Goal: Transaction & Acquisition: Purchase product/service

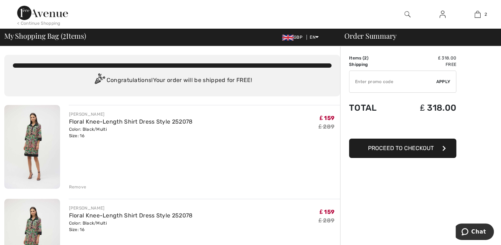
type input "NEW15"
type input "FREEXPRESS"
type input "NEW10"
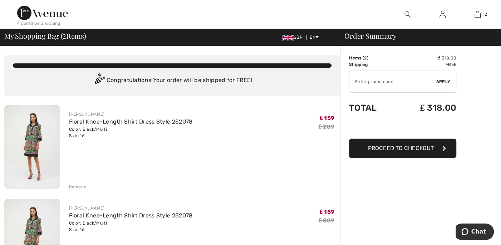
type input "FLASH15"
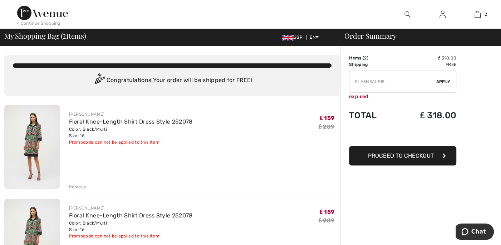
type input "PANTSVIP"
type input "FREEDENIMBAG"
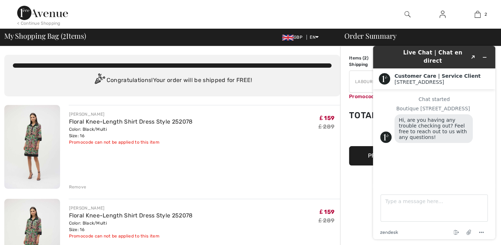
type input "NEW15"
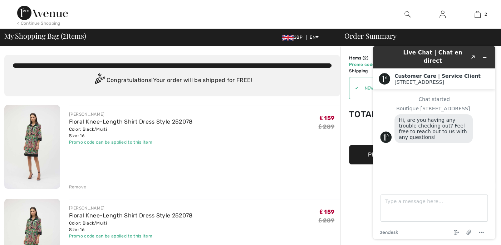
click at [486, 55] on icon "Minimize widget" at bounding box center [484, 57] width 5 height 5
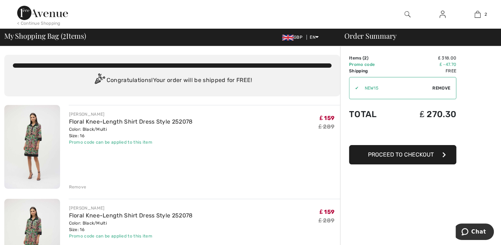
click at [75, 185] on div "Remove" at bounding box center [78, 186] width 18 height 6
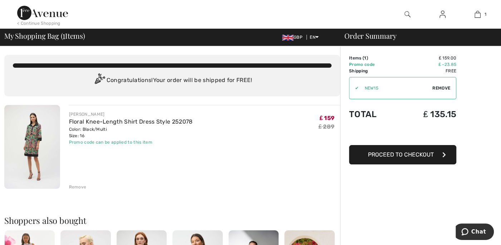
click at [394, 154] on span "Proceed to Checkout" at bounding box center [401, 154] width 66 height 7
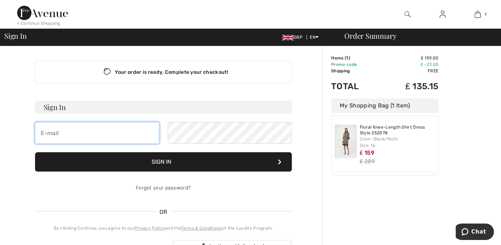
click at [65, 133] on input "email" at bounding box center [97, 132] width 124 height 21
type input "kingscateringcompany@btinternet.com"
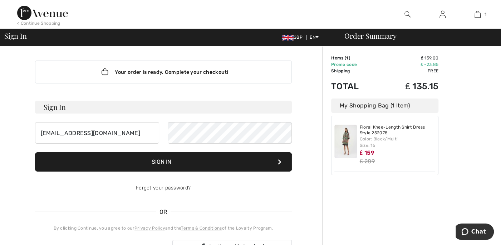
click at [170, 160] on button "Sign In" at bounding box center [163, 161] width 257 height 19
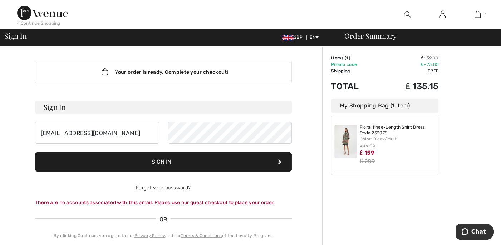
click at [182, 202] on div "There are no accounts associated with this email. Please use our guest checkout…" at bounding box center [163, 202] width 257 height 8
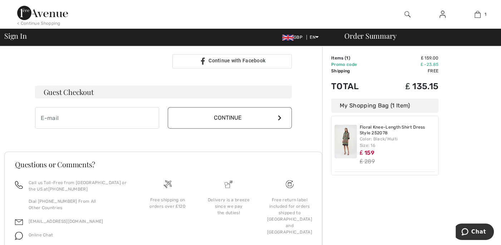
scroll to position [198, 0]
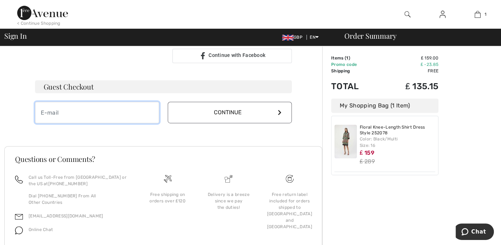
click at [66, 115] on input "email" at bounding box center [97, 112] width 124 height 21
type input "[EMAIL_ADDRESS][DOMAIN_NAME]"
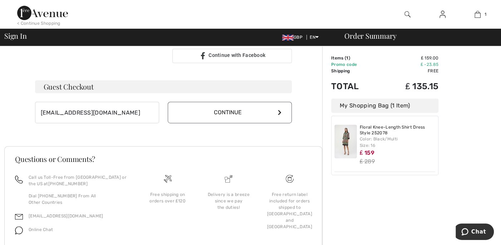
click at [223, 113] on button "Continue" at bounding box center [230, 112] width 124 height 21
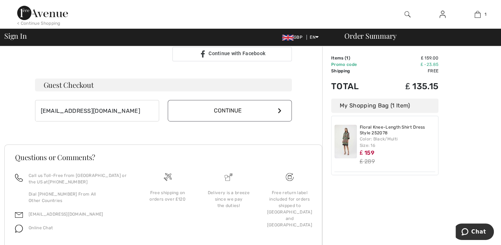
scroll to position [191, 0]
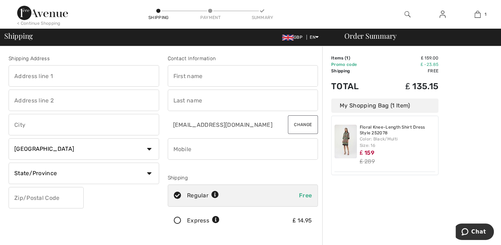
click at [63, 78] on input "text" at bounding box center [84, 75] width 151 height 21
type input "[GEOGRAPHIC_DATA][PERSON_NAME]"
type input "Killinghall, Harrogate"
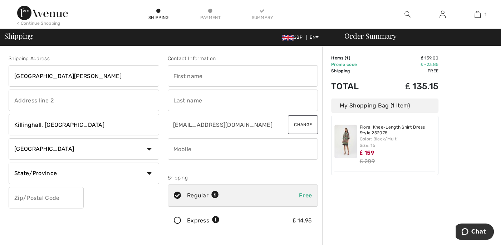
select select "GB"
type input "HG3 2AF"
type input "Ian"
type input "Patsy"
type input "07767355229"
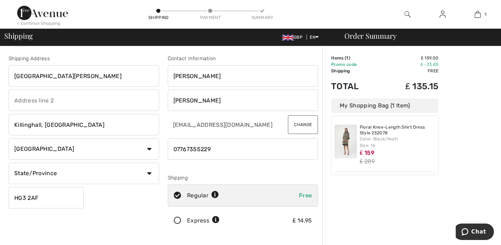
type input "HG32AF"
click at [206, 79] on input "Ian" at bounding box center [243, 75] width 151 height 21
type input "I"
type input "Patsy"
type input "King"
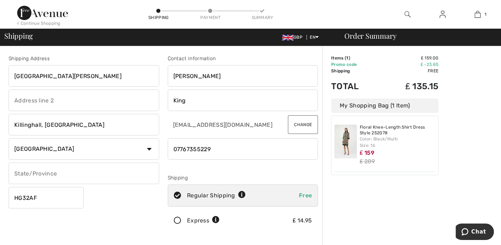
click at [231, 150] on input "phone" at bounding box center [243, 148] width 151 height 21
type input "0"
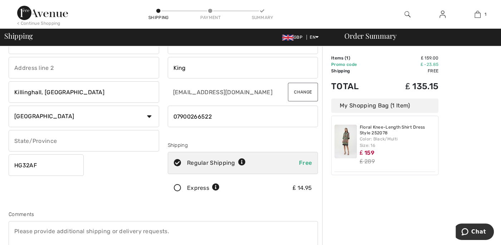
scroll to position [33, 0]
type input "07900266522"
click at [58, 140] on input "text" at bounding box center [84, 139] width 151 height 21
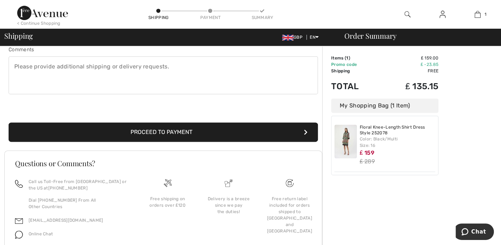
scroll to position [198, 0]
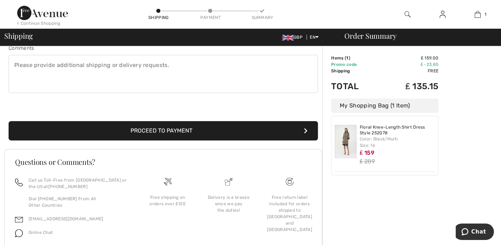
type input "North Yorkshire"
click at [145, 129] on button "Proceed to Payment" at bounding box center [163, 130] width 309 height 19
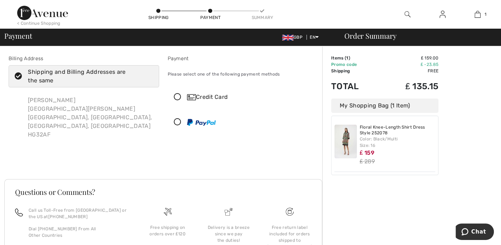
click at [178, 96] on icon at bounding box center [177, 97] width 19 height 8
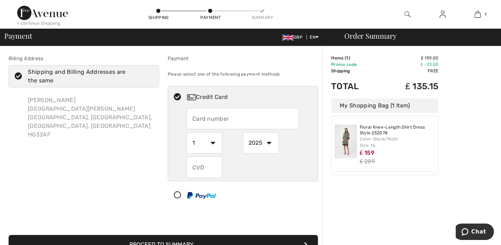
click at [241, 119] on input "text" at bounding box center [243, 118] width 112 height 21
type input "5373702793925115"
click at [211, 142] on select "1 2 3 4 5 6 7 8 9 10 11 12" at bounding box center [205, 142] width 36 height 21
select select "4"
click at [187, 132] on select "1 2 3 4 5 6 7 8 9 10 11 12" at bounding box center [205, 142] width 36 height 21
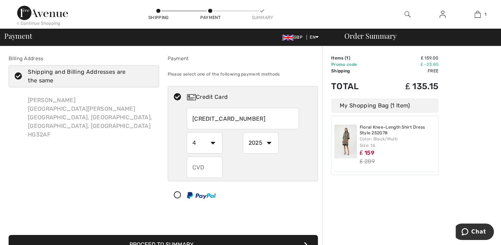
click at [267, 142] on select "2025 2026 2027 2028 2029 2030 2031 2032 2033 2034 2035" at bounding box center [261, 142] width 36 height 21
select select "2028"
click at [243, 132] on select "2025 2026 2027 2028 2029 2030 2031 2032 2033 2034 2035" at bounding box center [261, 142] width 36 height 21
click at [213, 167] on input "text" at bounding box center [205, 166] width 36 height 21
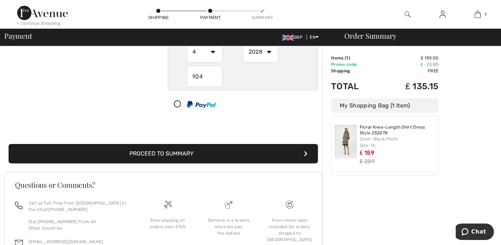
scroll to position [99, 0]
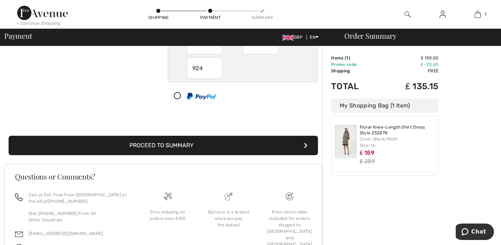
type input "924"
click at [195, 143] on button "Proceed to Summary" at bounding box center [163, 145] width 309 height 19
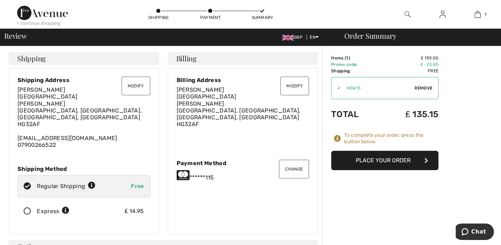
click at [372, 159] on button "Place Your Order" at bounding box center [384, 160] width 107 height 19
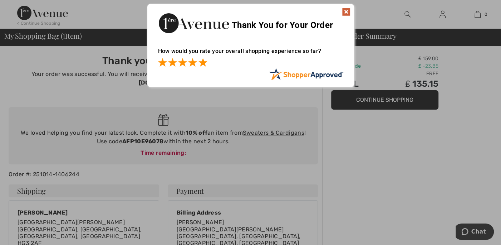
click at [203, 64] on span at bounding box center [202, 62] width 9 height 9
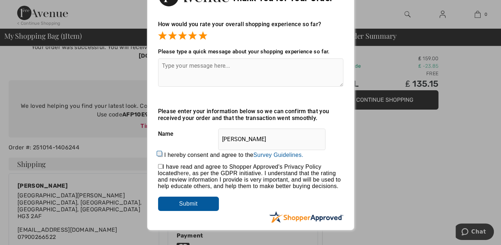
scroll to position [66, 0]
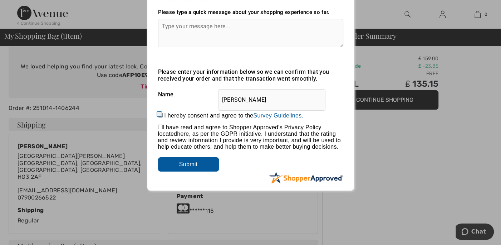
click at [159, 115] on input "I hereby consent and agree to the By submitting a review, you grant permission …" at bounding box center [160, 115] width 5 height 5
checkbox input "true"
click at [159, 127] on input "checkbox" at bounding box center [160, 126] width 5 height 5
checkbox input "true"
click at [186, 166] on input "Submit" at bounding box center [188, 164] width 61 height 14
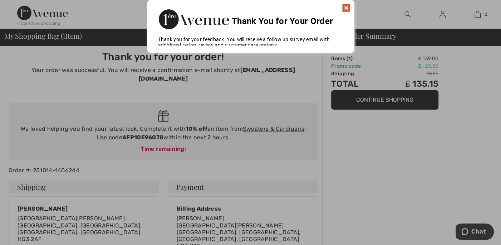
scroll to position [0, 0]
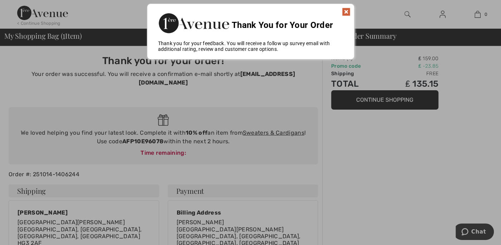
click at [345, 10] on img at bounding box center [346, 12] width 9 height 9
